Goal: Task Accomplishment & Management: Use online tool/utility

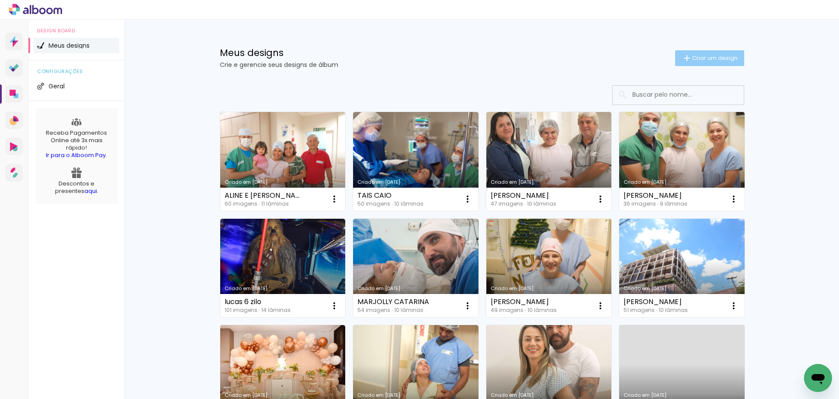
click at [692, 57] on span "Criar um design" at bounding box center [714, 58] width 45 height 6
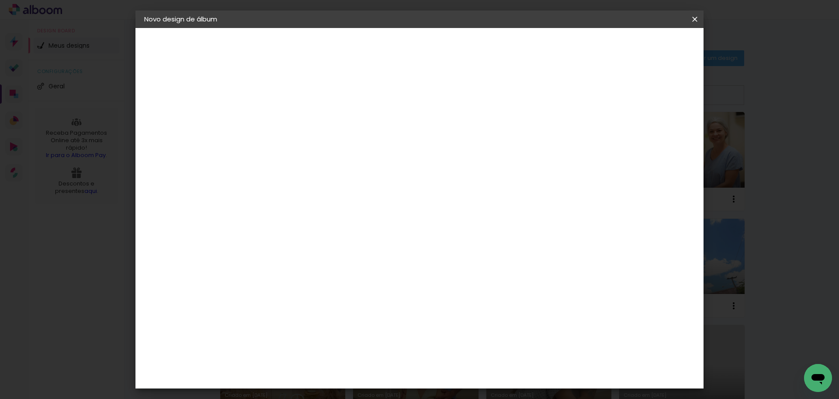
click at [287, 118] on input at bounding box center [287, 118] width 0 height 14
click at [693, 18] on iron-icon at bounding box center [695, 19] width 10 height 9
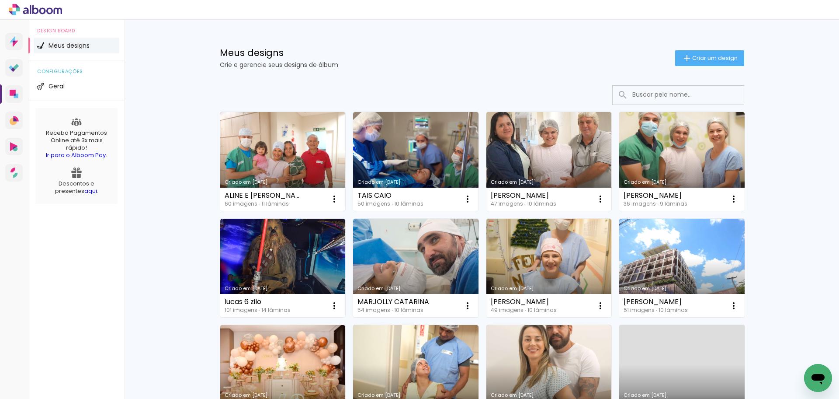
click at [50, 10] on icon at bounding box center [35, 9] width 53 height 11
click at [39, 10] on icon at bounding box center [42, 10] width 7 height 7
click at [12, 146] on icon at bounding box center [14, 146] width 8 height 9
